Goal: Transaction & Acquisition: Purchase product/service

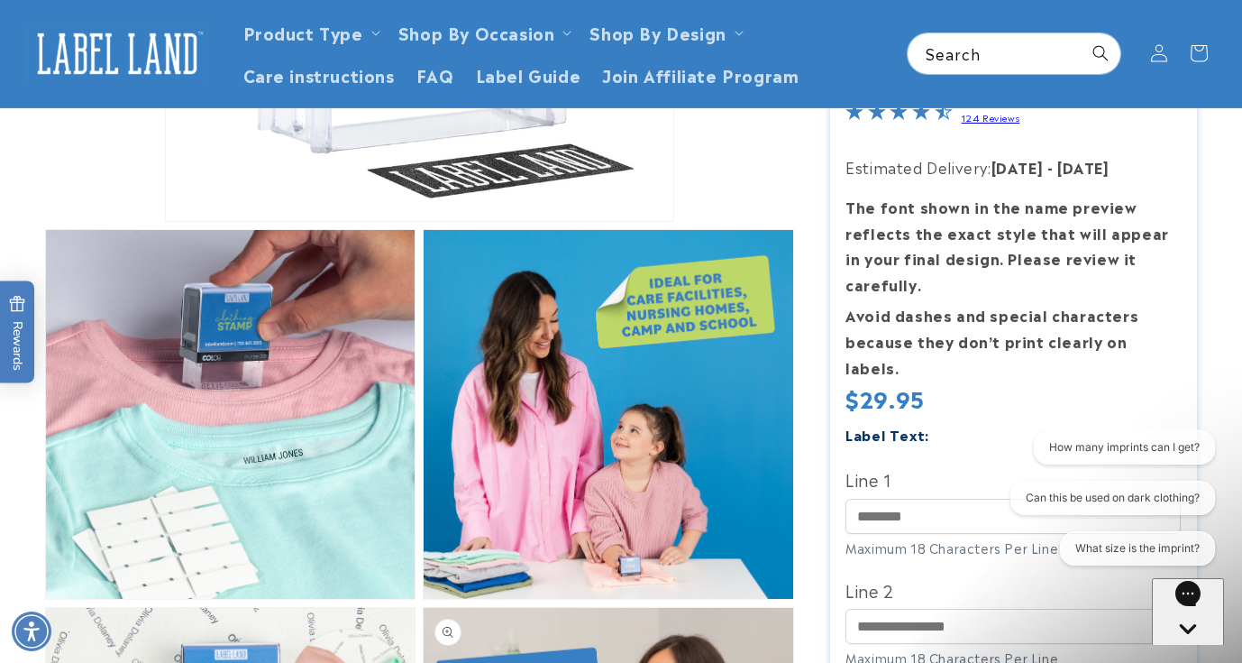
scroll to position [189, 0]
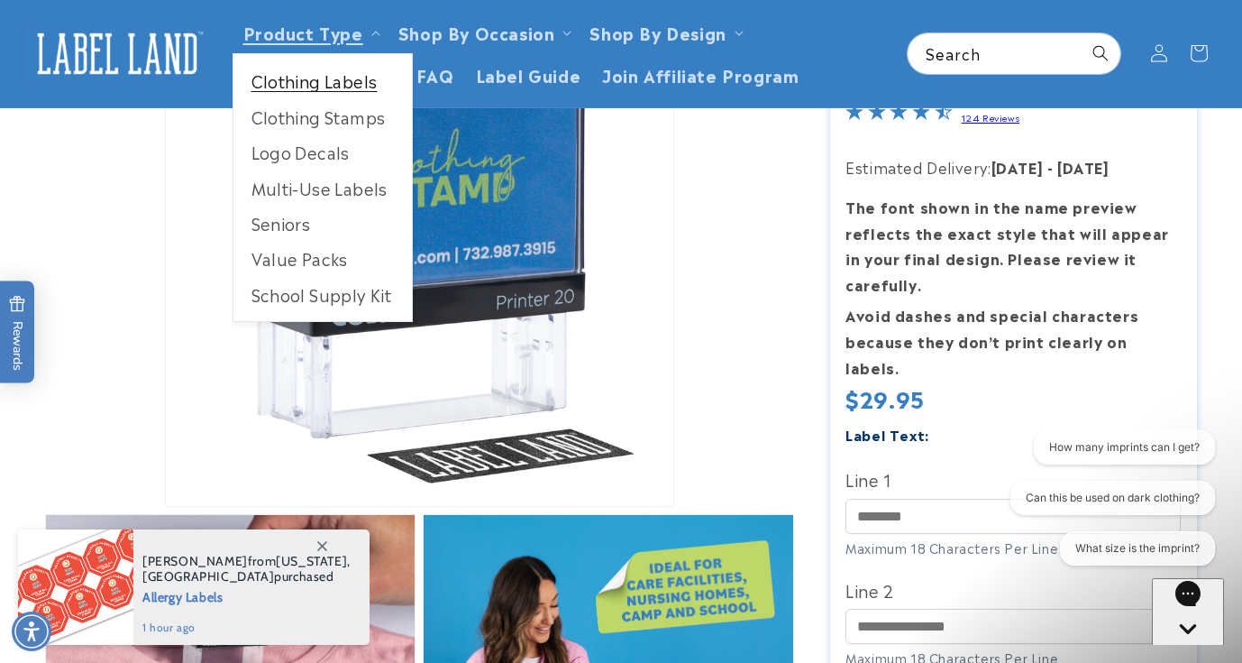
click at [335, 78] on link "Clothing Labels" at bounding box center [323, 80] width 179 height 35
click at [327, 118] on link "Clothing Stamps" at bounding box center [323, 116] width 179 height 35
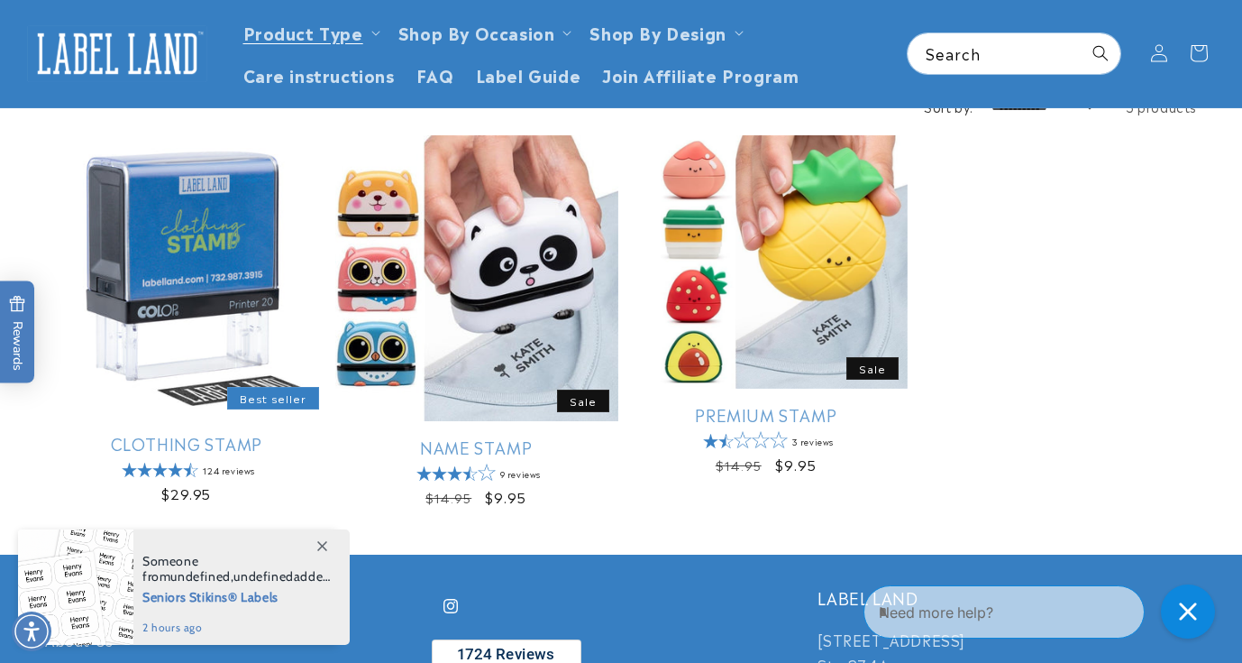
scroll to position [160, 0]
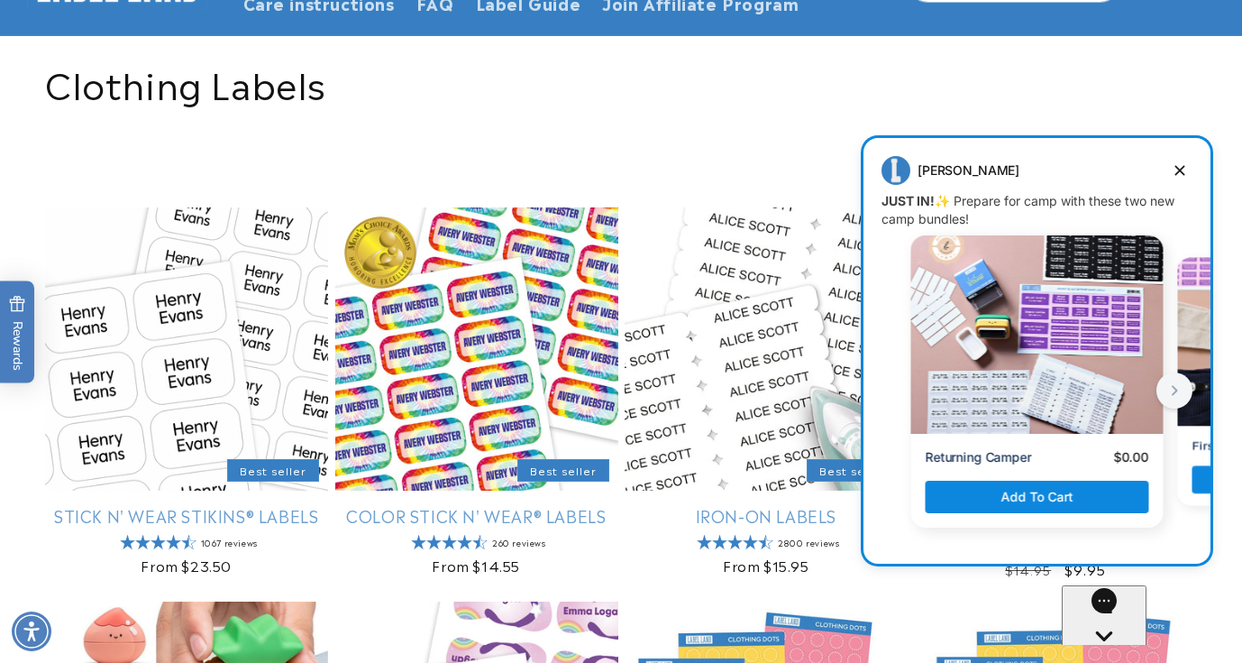
scroll to position [258, 0]
